Goal: Navigation & Orientation: Find specific page/section

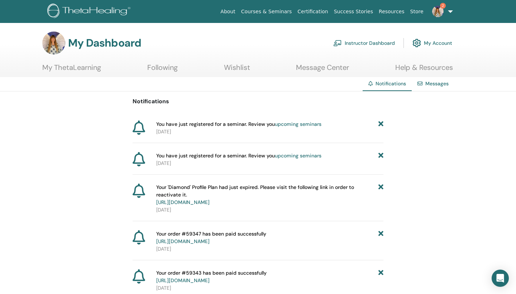
click at [437, 83] on link "Messages" at bounding box center [436, 83] width 23 height 6
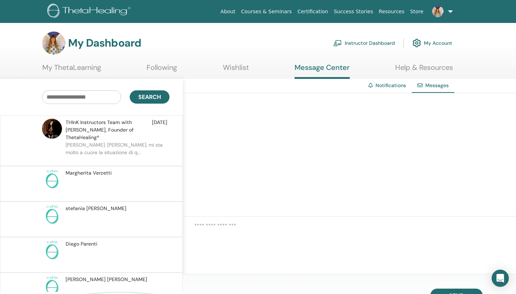
click at [387, 85] on link "Notifications" at bounding box center [390, 85] width 30 height 6
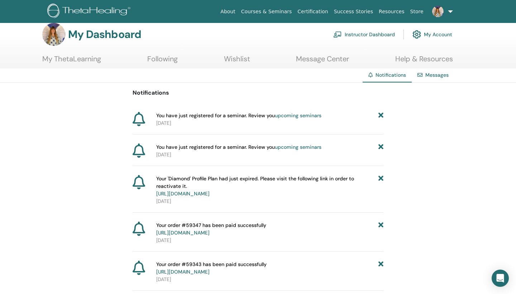
scroll to position [9, 0]
click at [286, 116] on link "upcoming seminars" at bounding box center [298, 115] width 47 height 6
click at [368, 35] on link "Instructor Dashboard" at bounding box center [364, 34] width 62 height 16
click at [447, 35] on link "My Account" at bounding box center [432, 34] width 40 height 16
click at [67, 61] on link "My ThetaLearning" at bounding box center [71, 61] width 59 height 14
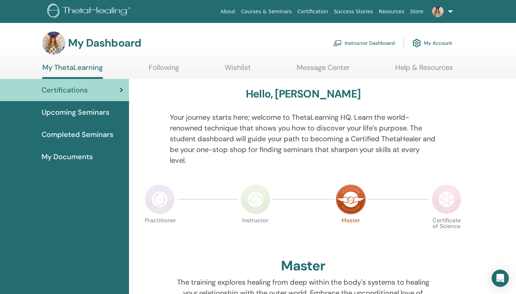
click at [69, 158] on span "My Documents" at bounding box center [67, 156] width 51 height 11
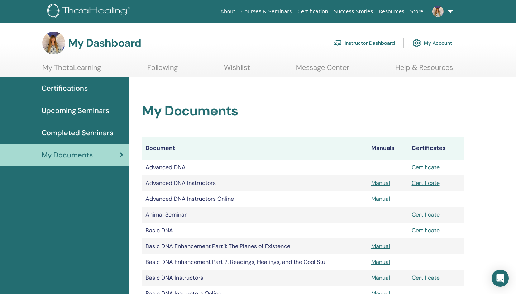
click at [351, 44] on link "Instructor Dashboard" at bounding box center [364, 43] width 62 height 16
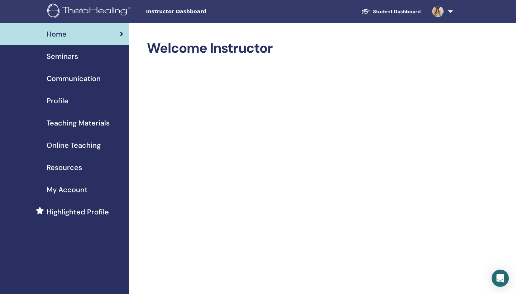
click at [386, 13] on link "Student Dashboard" at bounding box center [391, 11] width 71 height 13
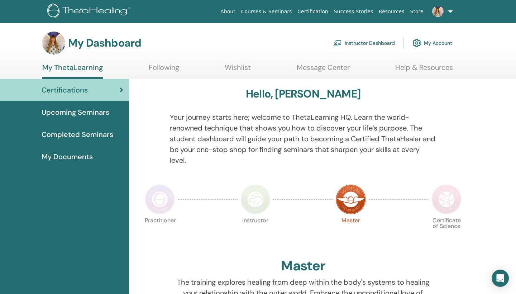
click at [115, 90] on div "Certifications" at bounding box center [64, 90] width 117 height 11
click at [334, 68] on link "Message Center" at bounding box center [323, 70] width 53 height 14
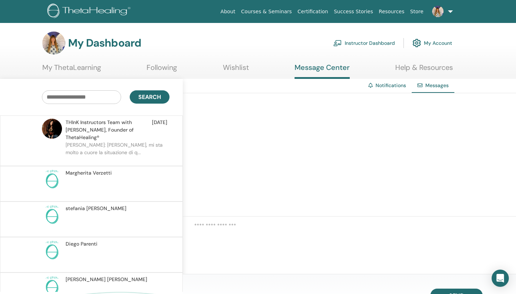
click at [77, 68] on link "My ThetaLearning" at bounding box center [71, 70] width 59 height 14
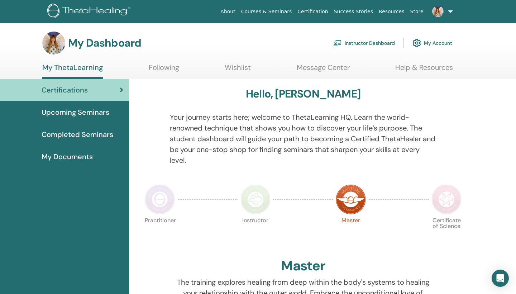
click at [67, 158] on span "My Documents" at bounding box center [67, 156] width 51 height 11
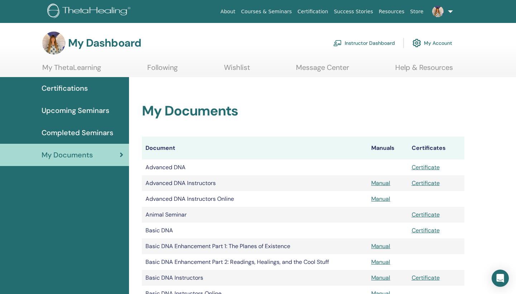
click at [370, 44] on link "Instructor Dashboard" at bounding box center [364, 43] width 62 height 16
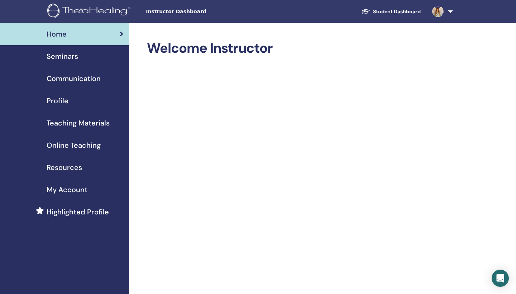
click at [64, 57] on span "Seminars" at bounding box center [63, 56] width 32 height 11
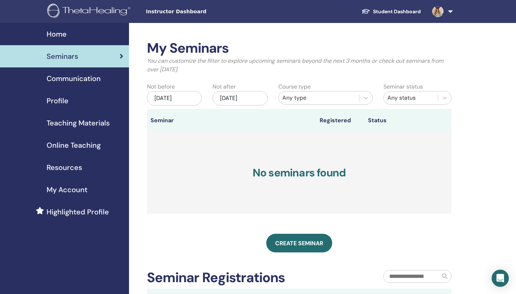
click at [56, 101] on span "Profile" at bounding box center [58, 100] width 22 height 11
